Goal: Information Seeking & Learning: Learn about a topic

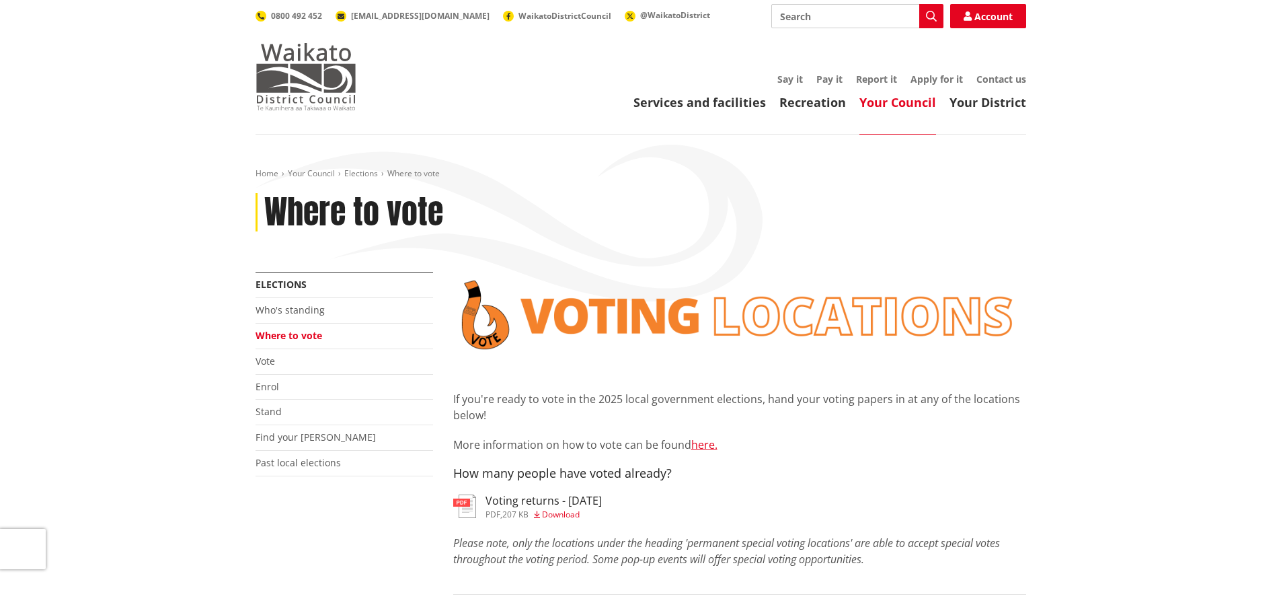
click at [321, 63] on img at bounding box center [306, 76] width 101 height 67
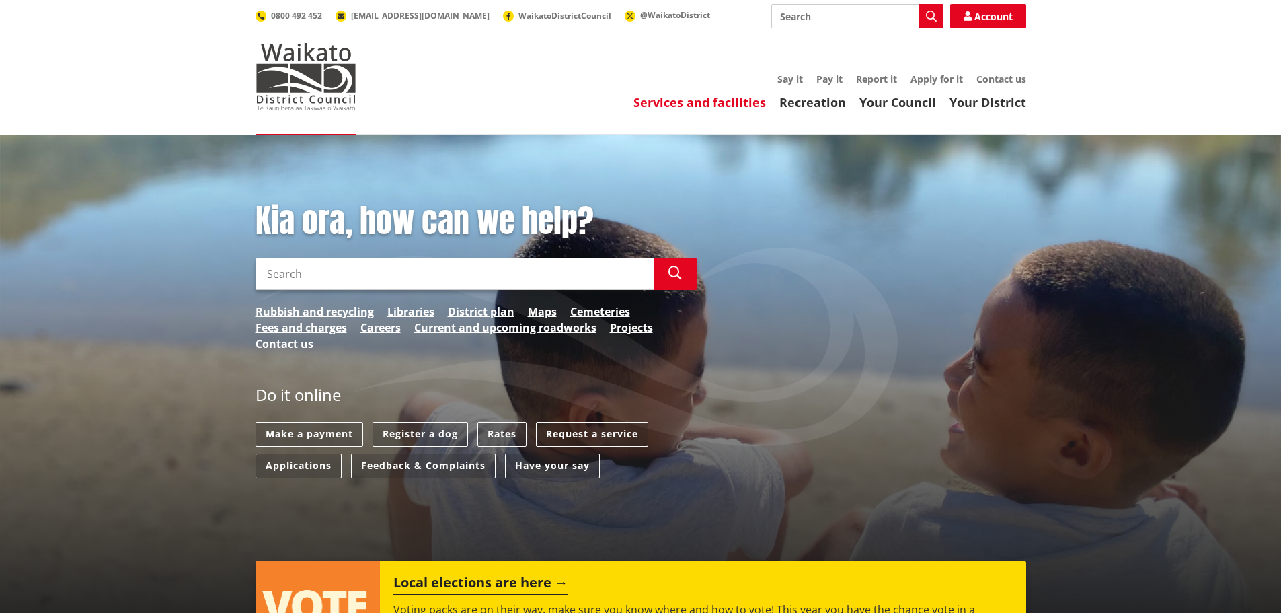
click at [732, 106] on link "Services and facilities" at bounding box center [700, 102] width 132 height 16
click at [694, 108] on link "Services and facilities" at bounding box center [700, 102] width 132 height 16
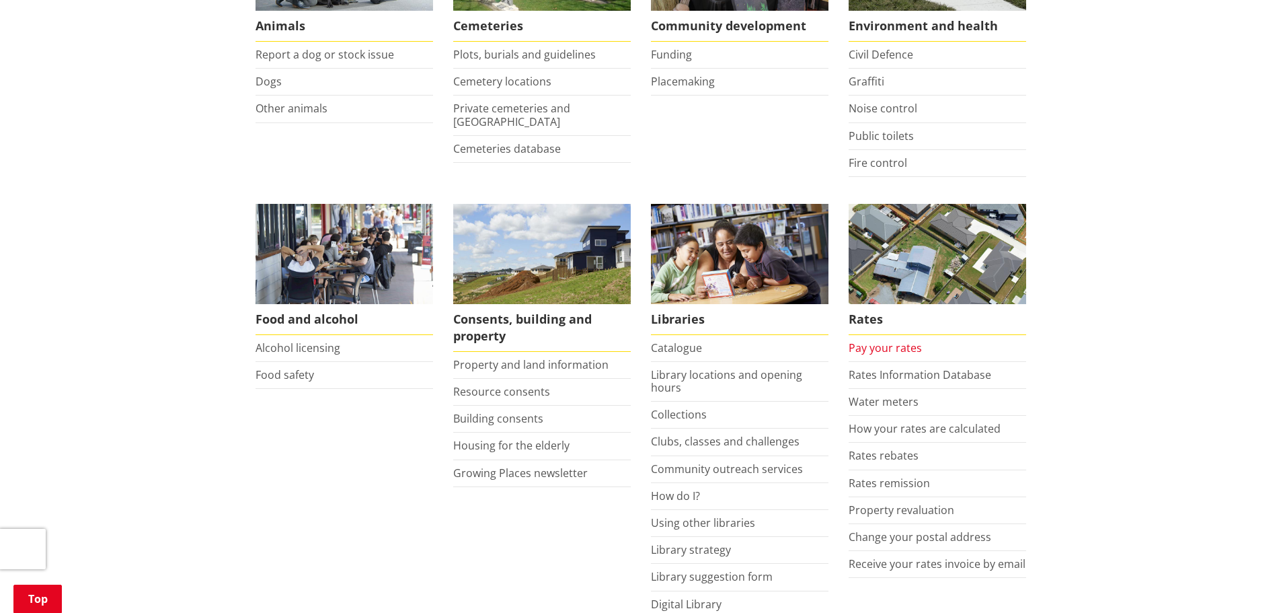
scroll to position [404, 0]
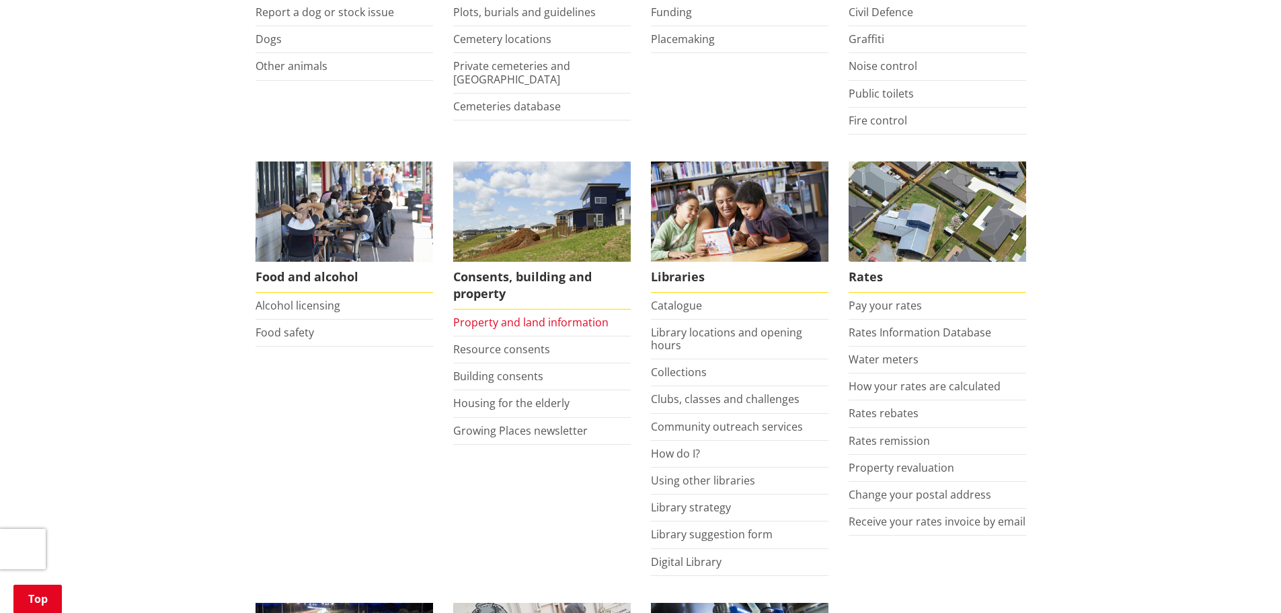
click at [535, 323] on link "Property and land information" at bounding box center [530, 322] width 155 height 15
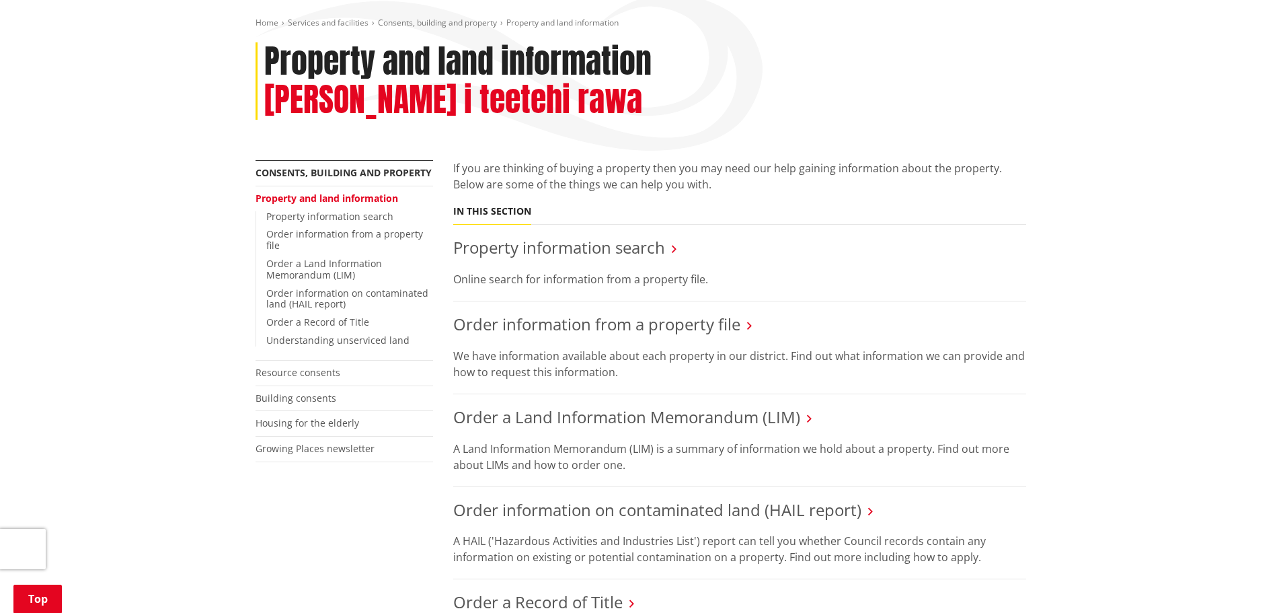
scroll to position [202, 0]
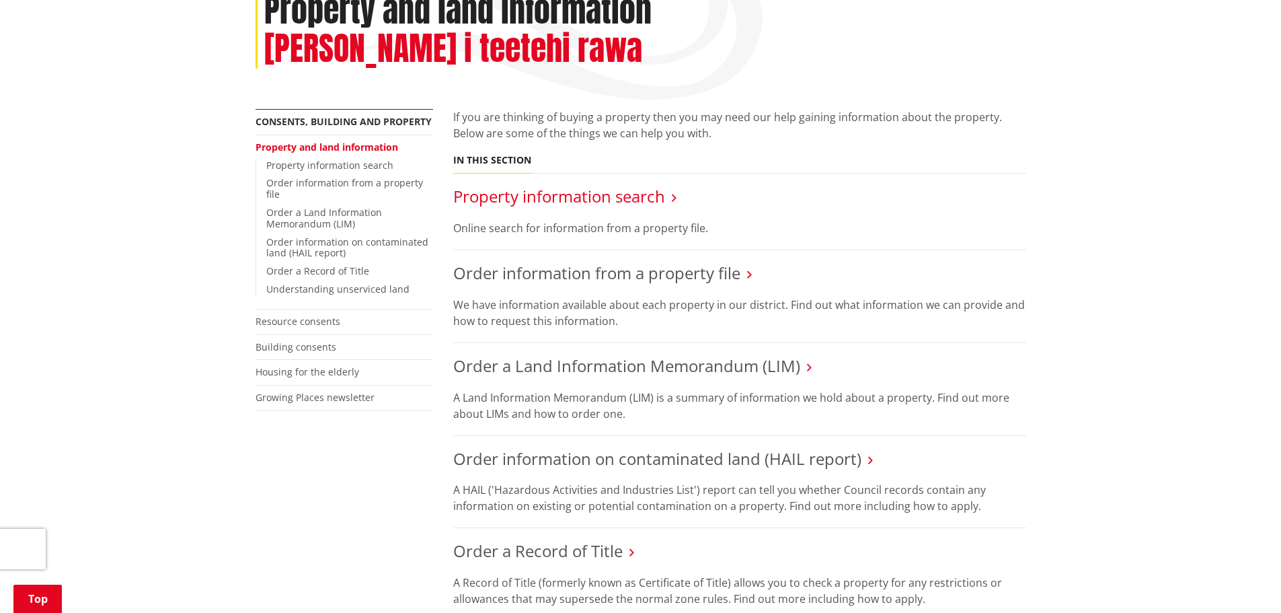
click at [572, 185] on link "Property information search" at bounding box center [559, 196] width 212 height 22
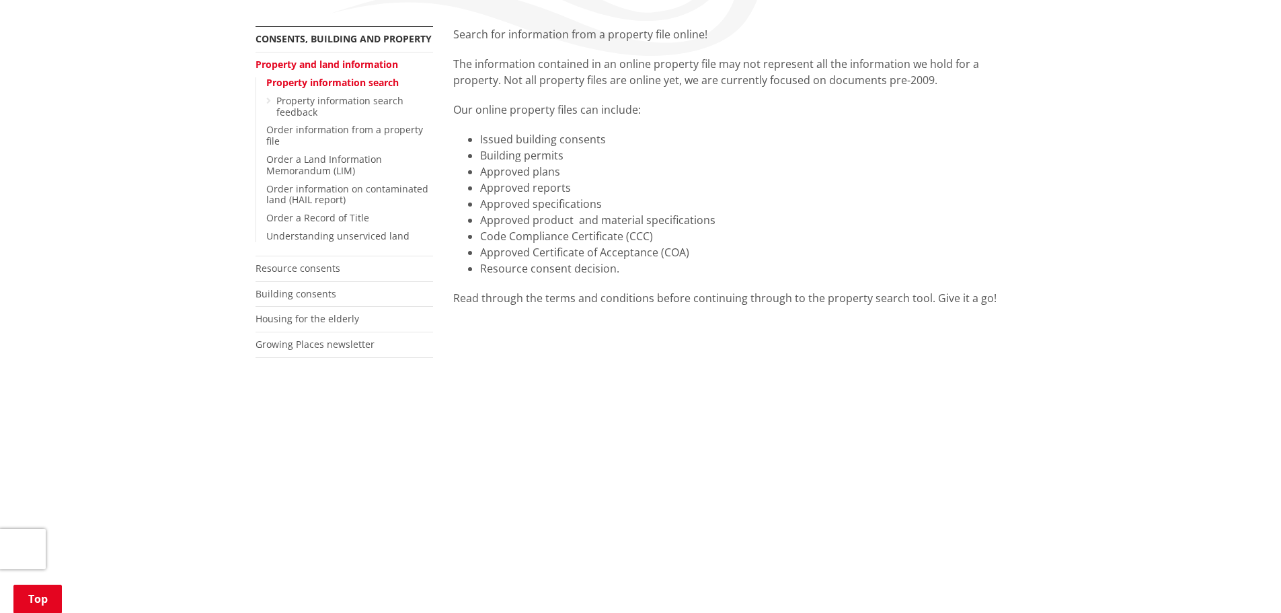
scroll to position [269, 0]
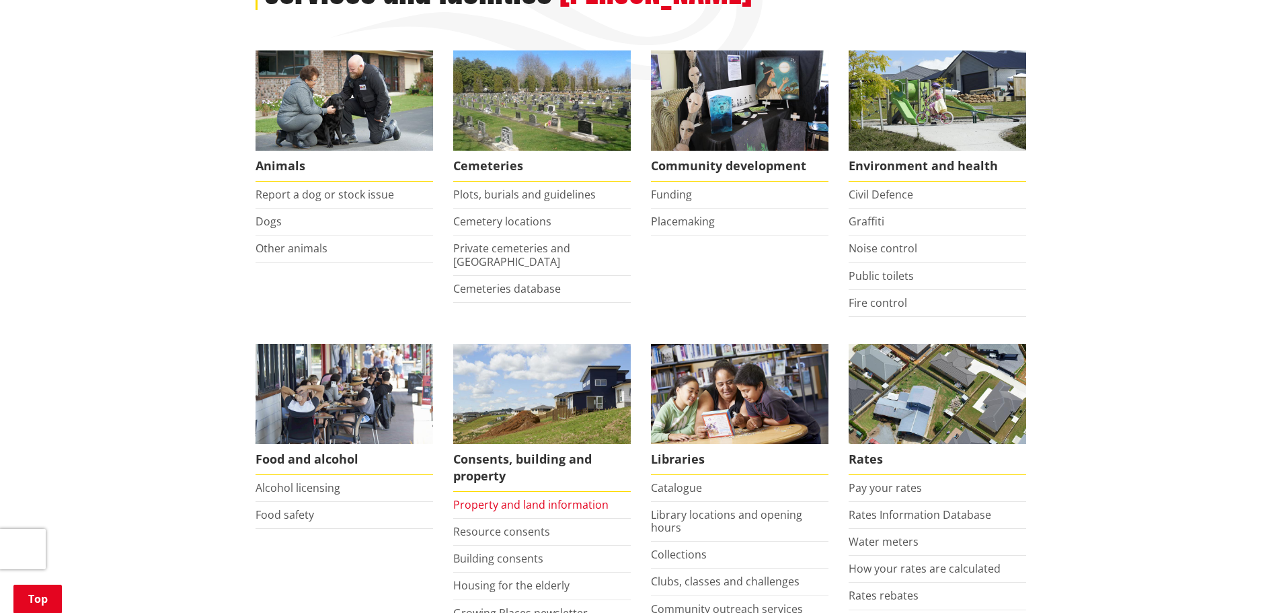
scroll to position [202, 0]
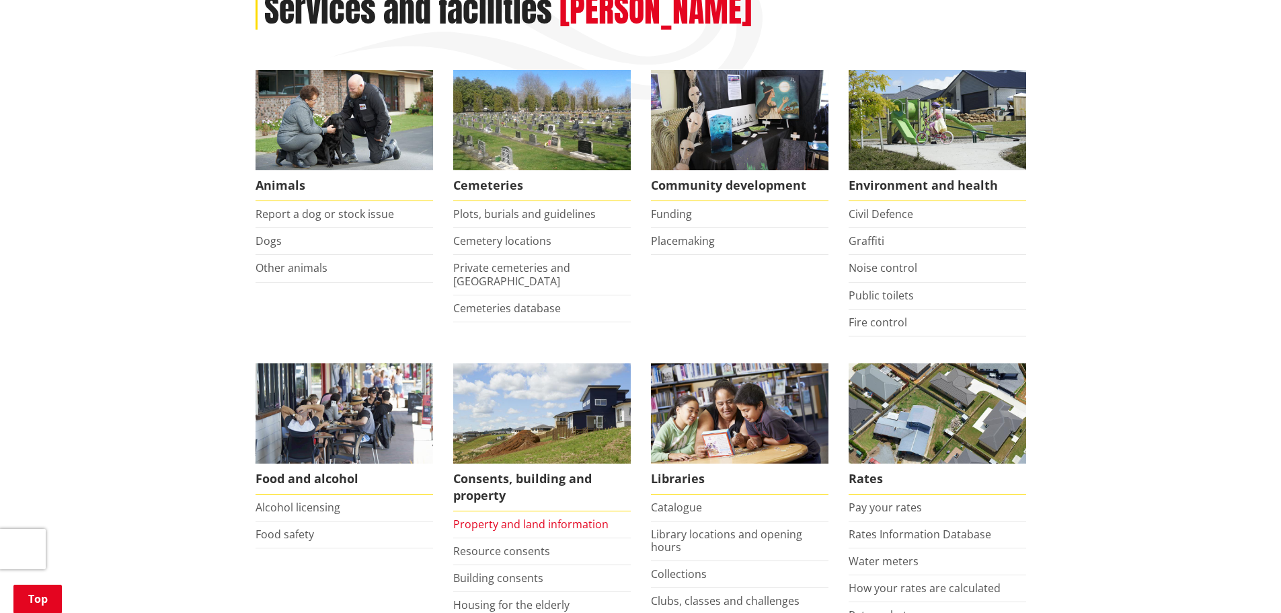
click at [549, 521] on link "Property and land information" at bounding box center [530, 523] width 155 height 15
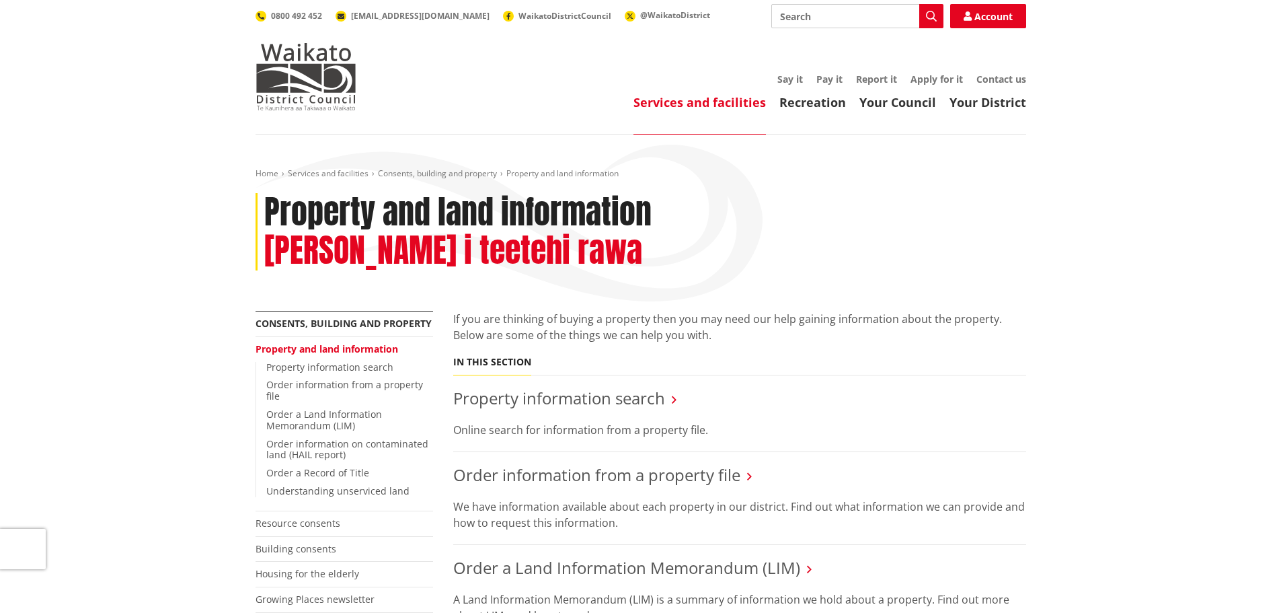
scroll to position [67, 0]
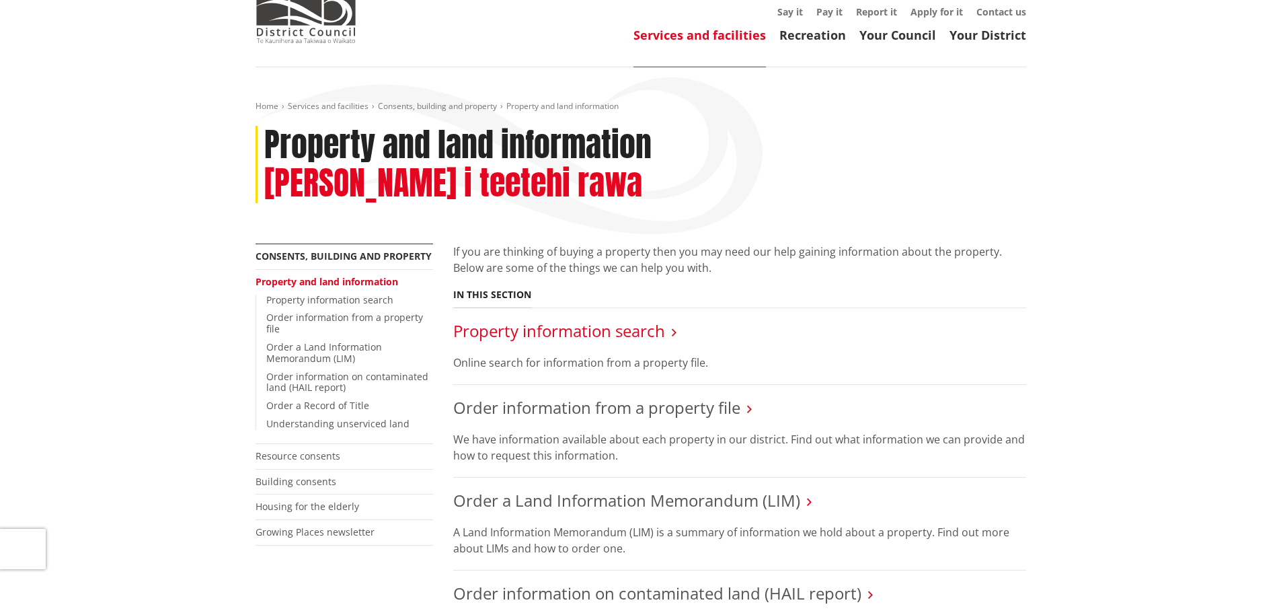
click at [573, 319] on link "Property information search" at bounding box center [559, 330] width 212 height 22
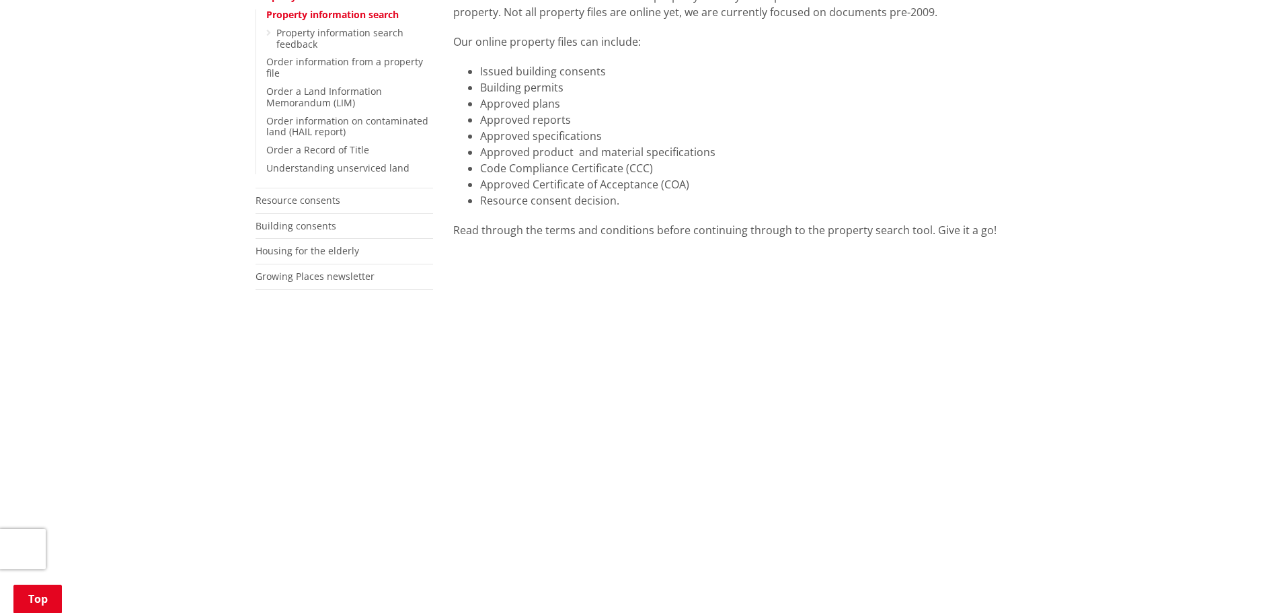
scroll to position [135, 0]
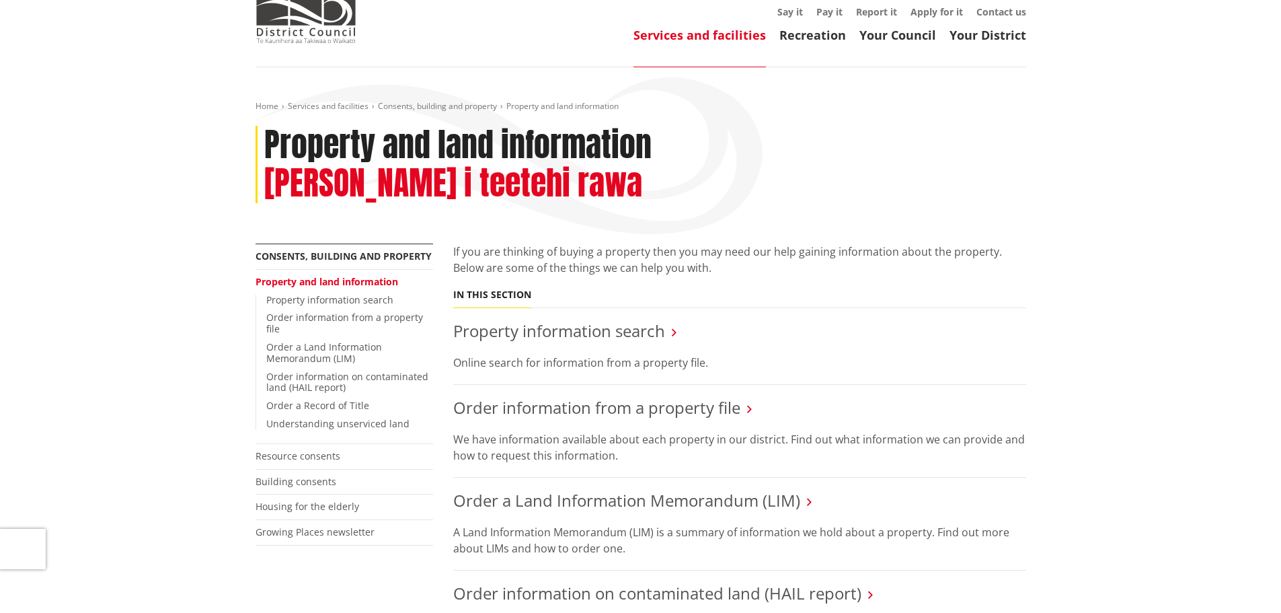
scroll to position [67, 0]
click at [607, 319] on link "Property information search" at bounding box center [559, 330] width 212 height 22
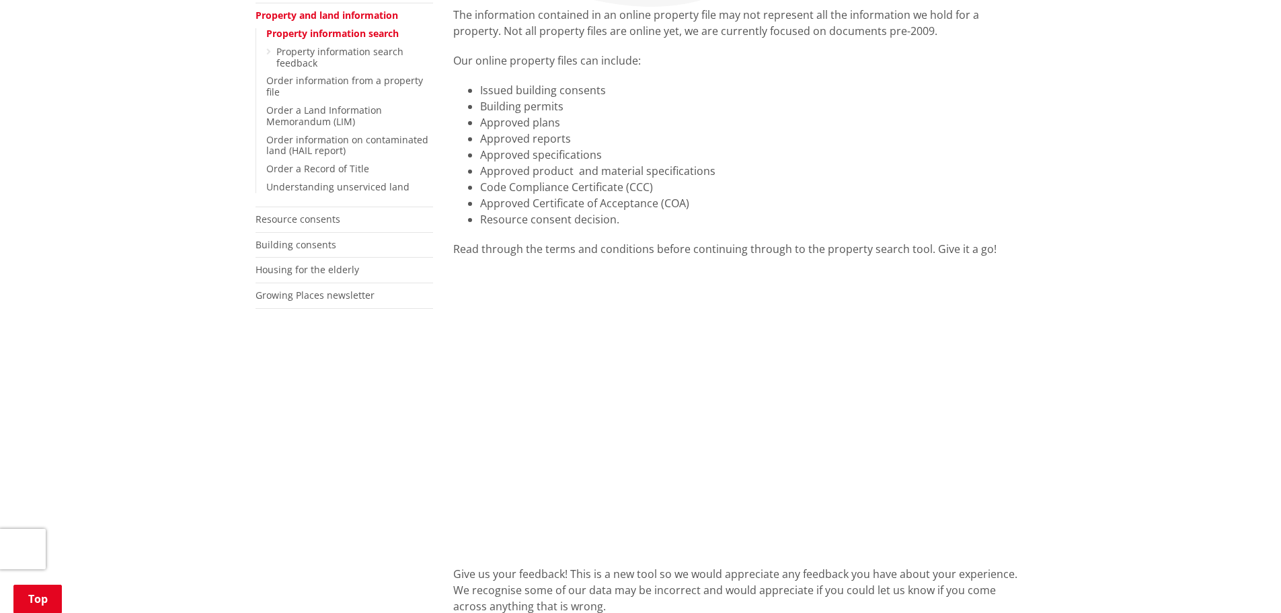
scroll to position [336, 0]
